Goal: Find specific page/section: Find specific page/section

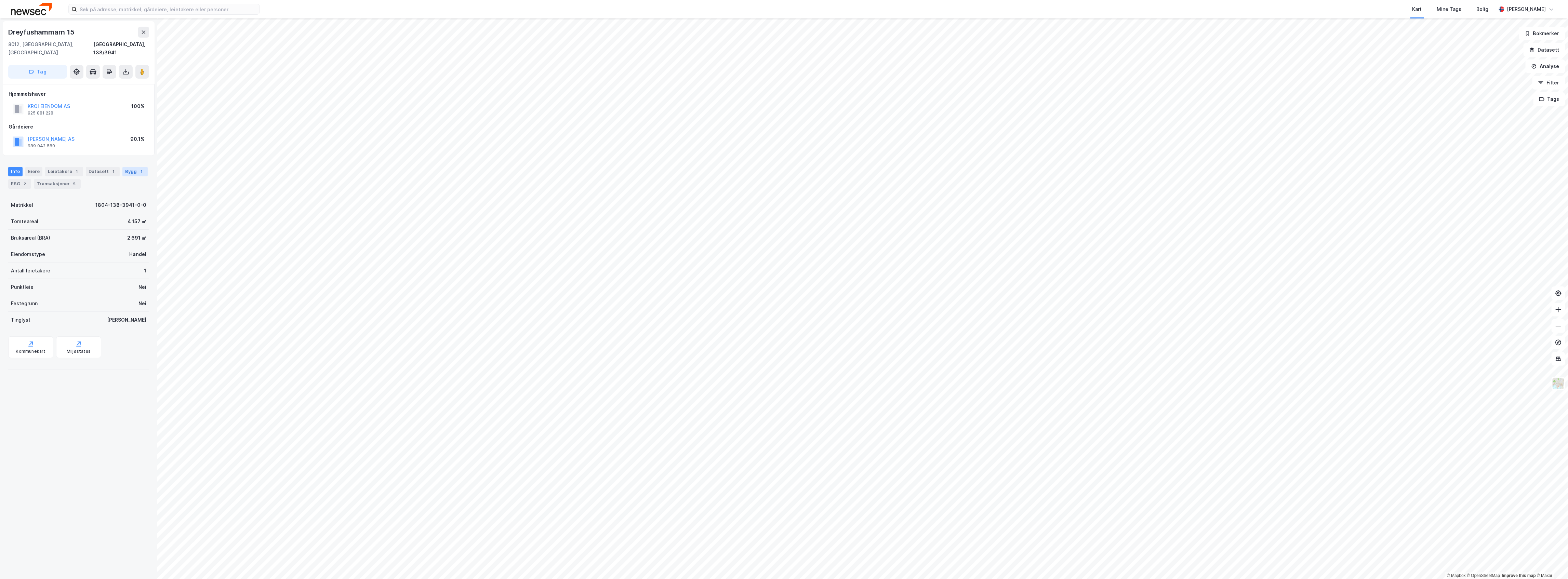
click at [124, 167] on div "Bygg 1" at bounding box center [135, 172] width 26 height 10
click at [135, 246] on icon at bounding box center [138, 248] width 5 height 5
